Goal: Task Accomplishment & Management: Use online tool/utility

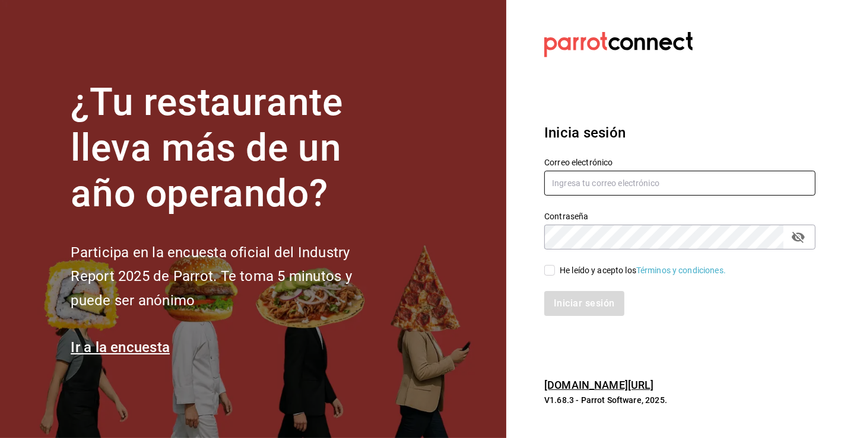
type input "carlos.valles@grupocosteno.com"
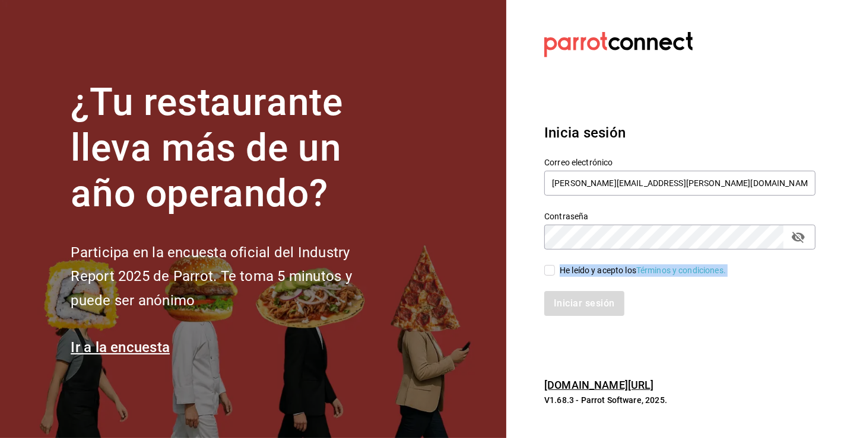
click at [545, 277] on div "Correo electrónico carlos.valles@grupocosteno.com Contraseña Contraseña He leíd…" at bounding box center [672, 230] width 285 height 173
click at [550, 268] on input "He leído y acepto los Términos y condiciones." at bounding box center [549, 270] width 11 height 11
checkbox input "true"
click at [574, 306] on button "Iniciar sesión" at bounding box center [584, 303] width 81 height 25
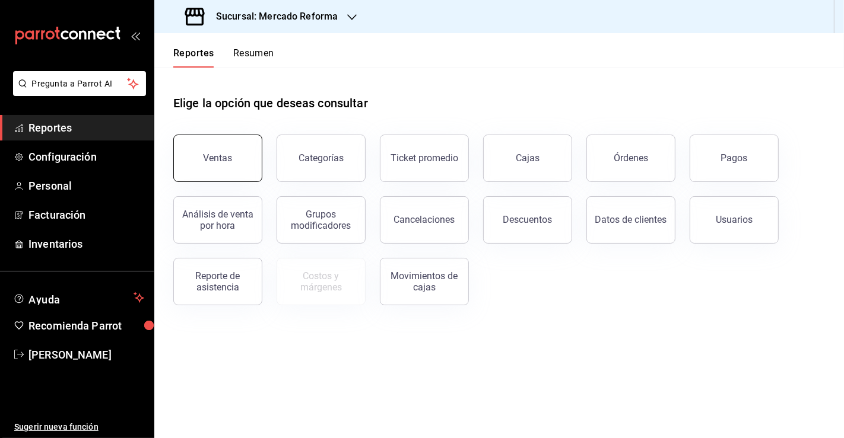
click at [237, 152] on button "Ventas" at bounding box center [217, 158] width 89 height 47
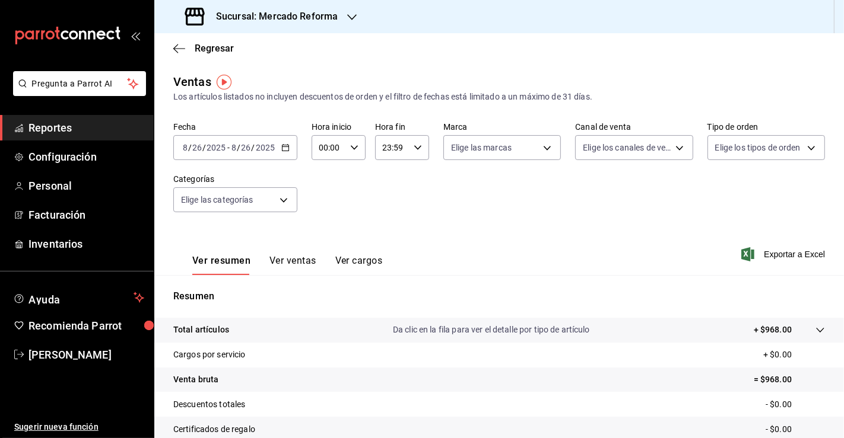
click at [286, 151] on \(Stroke\) "button" at bounding box center [285, 148] width 7 height 7
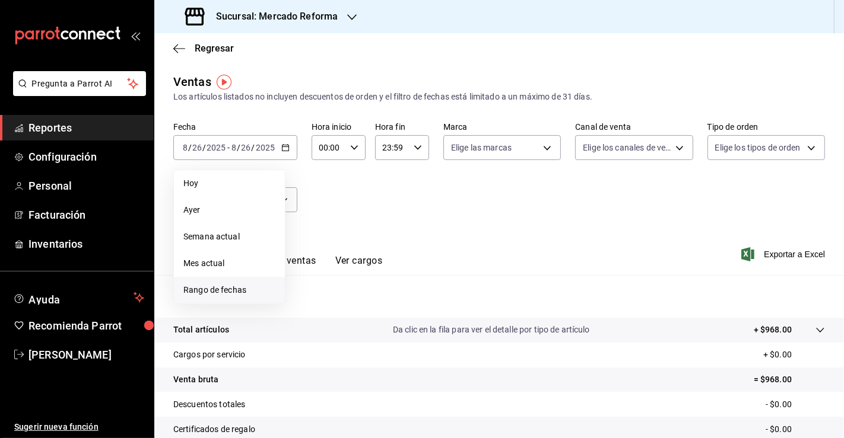
click at [230, 290] on span "Rango de fechas" at bounding box center [229, 290] width 92 height 12
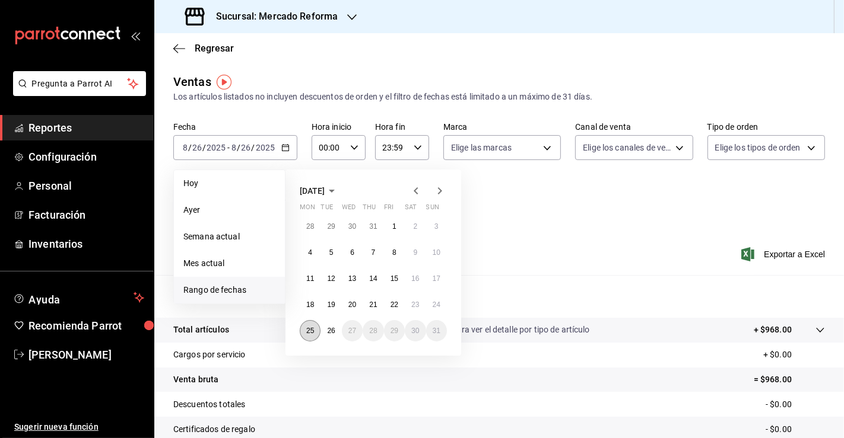
click at [310, 333] on abbr "25" at bounding box center [310, 331] width 8 height 8
click at [330, 333] on abbr "26" at bounding box center [331, 331] width 8 height 8
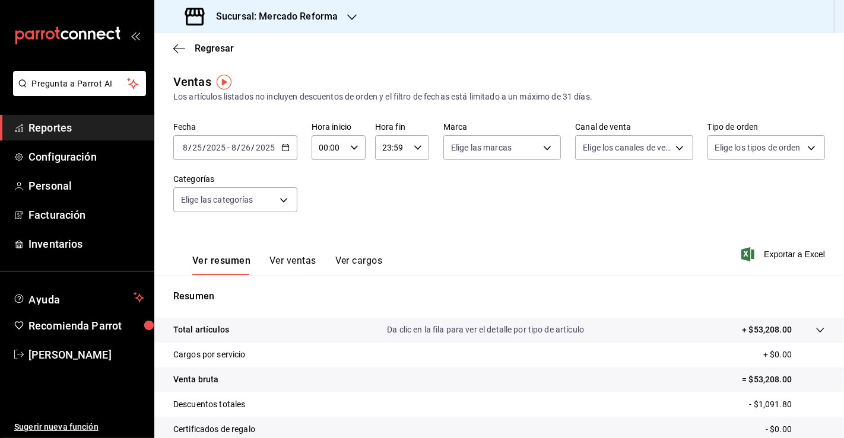
click at [351, 148] on icon "button" at bounding box center [354, 148] width 8 height 8
click at [326, 226] on span "03" at bounding box center [324, 221] width 8 height 9
type input "03:00"
click at [486, 202] on div at bounding box center [422, 219] width 844 height 438
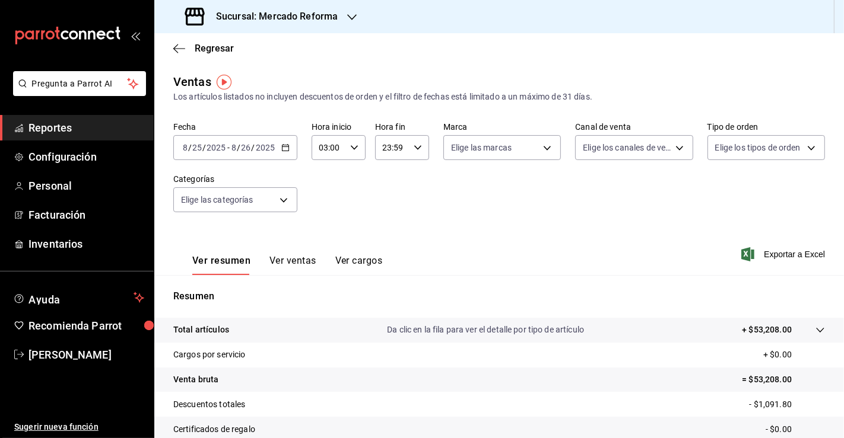
click at [319, 19] on h3 "Sucursal: Mercado Reforma" at bounding box center [271, 16] width 131 height 14
click at [179, 84] on span "Mochomos ([GEOGRAPHIC_DATA])" at bounding box center [230, 78] width 132 height 12
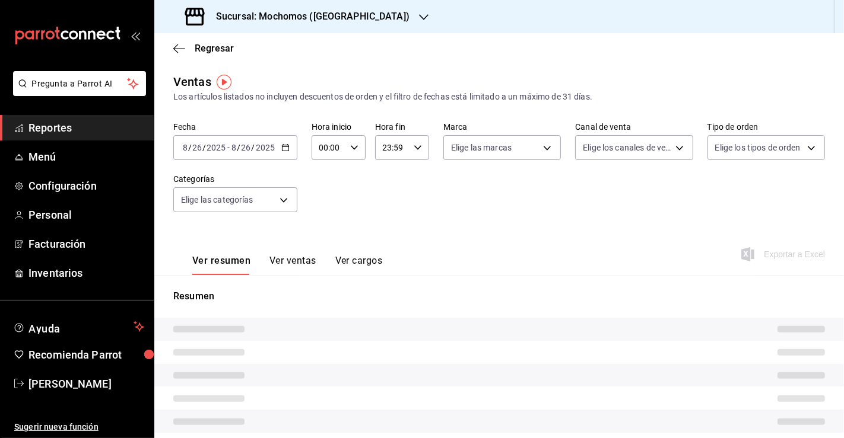
type input "03:00"
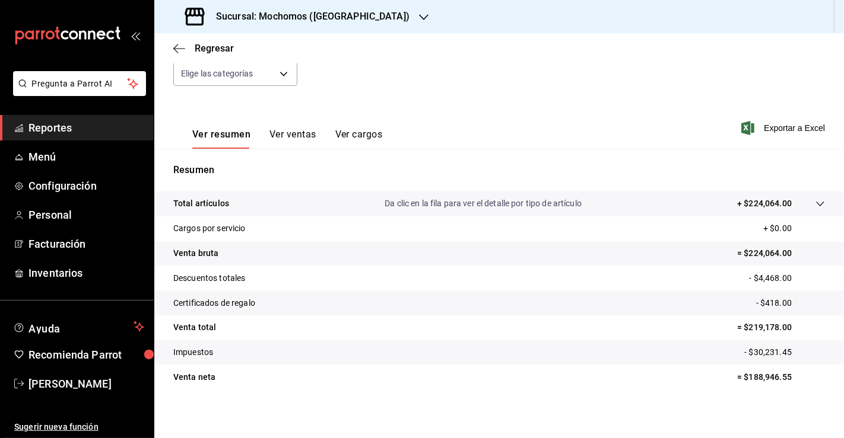
scroll to position [130, 0]
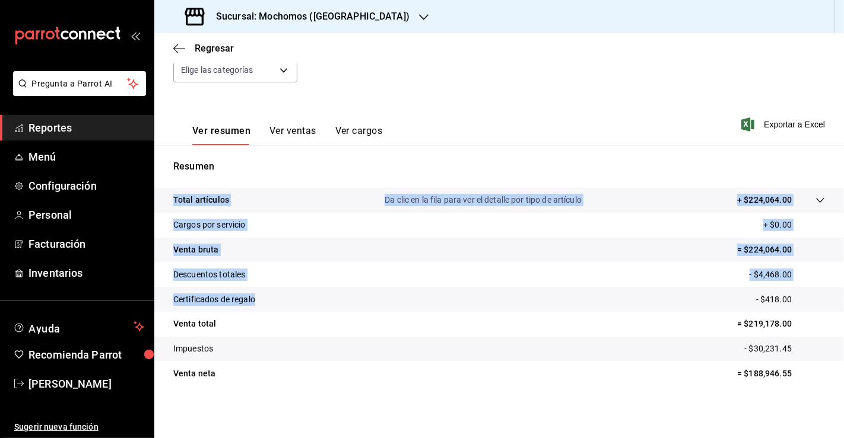
drag, startPoint x: 303, startPoint y: 183, endPoint x: 362, endPoint y: 287, distance: 119.6
click at [362, 287] on div "Resumen Total artículos Da clic en la fila para ver el detalle por tipo de artí…" at bounding box center [498, 280] width 689 height 241
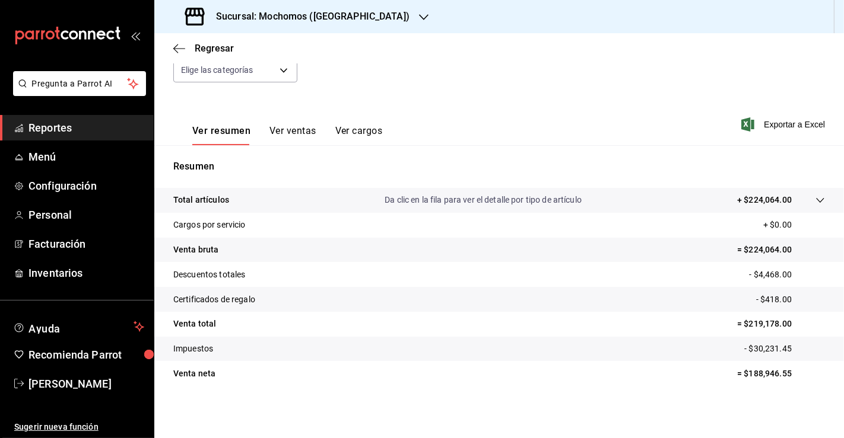
click at [761, 377] on p "= $188,946.55" at bounding box center [781, 374] width 88 height 12
copy p "188,946.55"
